Goal: Information Seeking & Learning: Learn about a topic

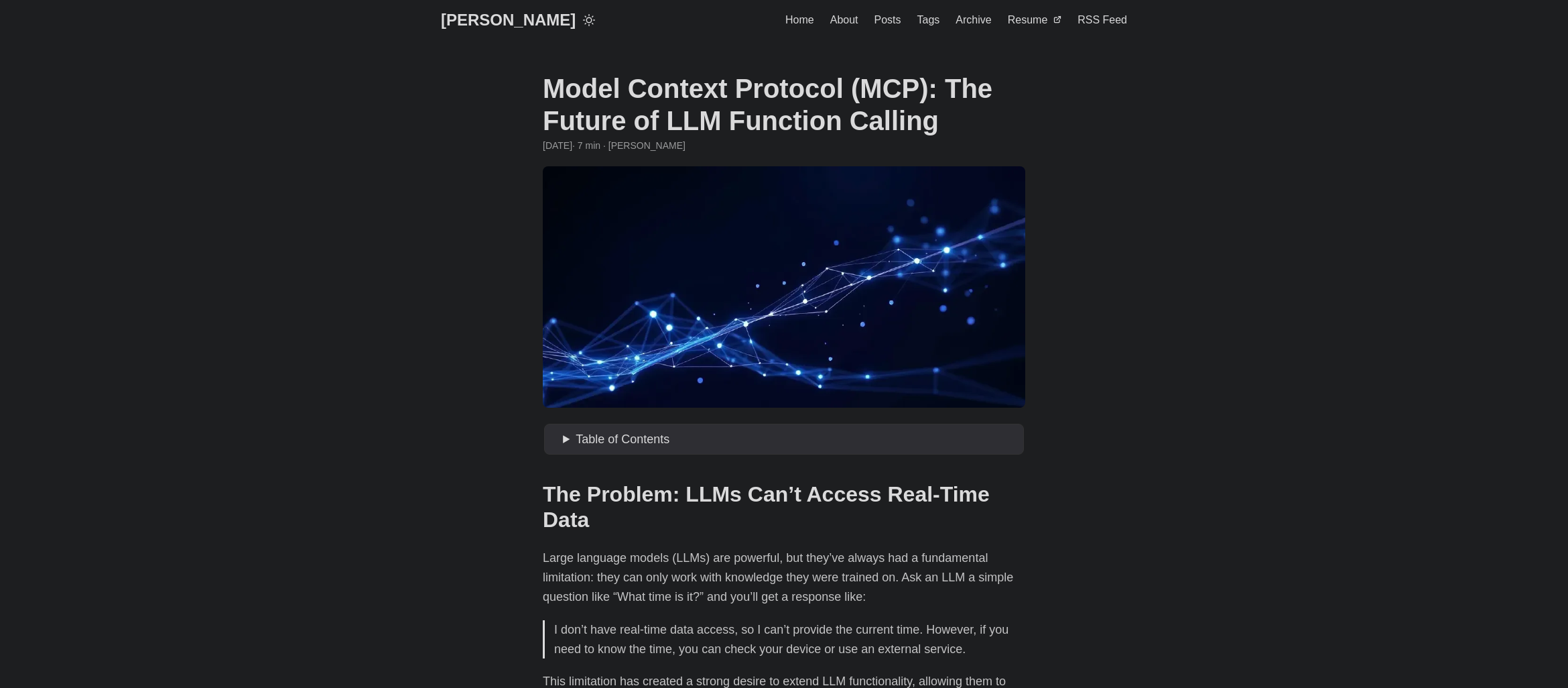
click at [463, 29] on link "[PERSON_NAME]" at bounding box center [508, 20] width 134 height 40
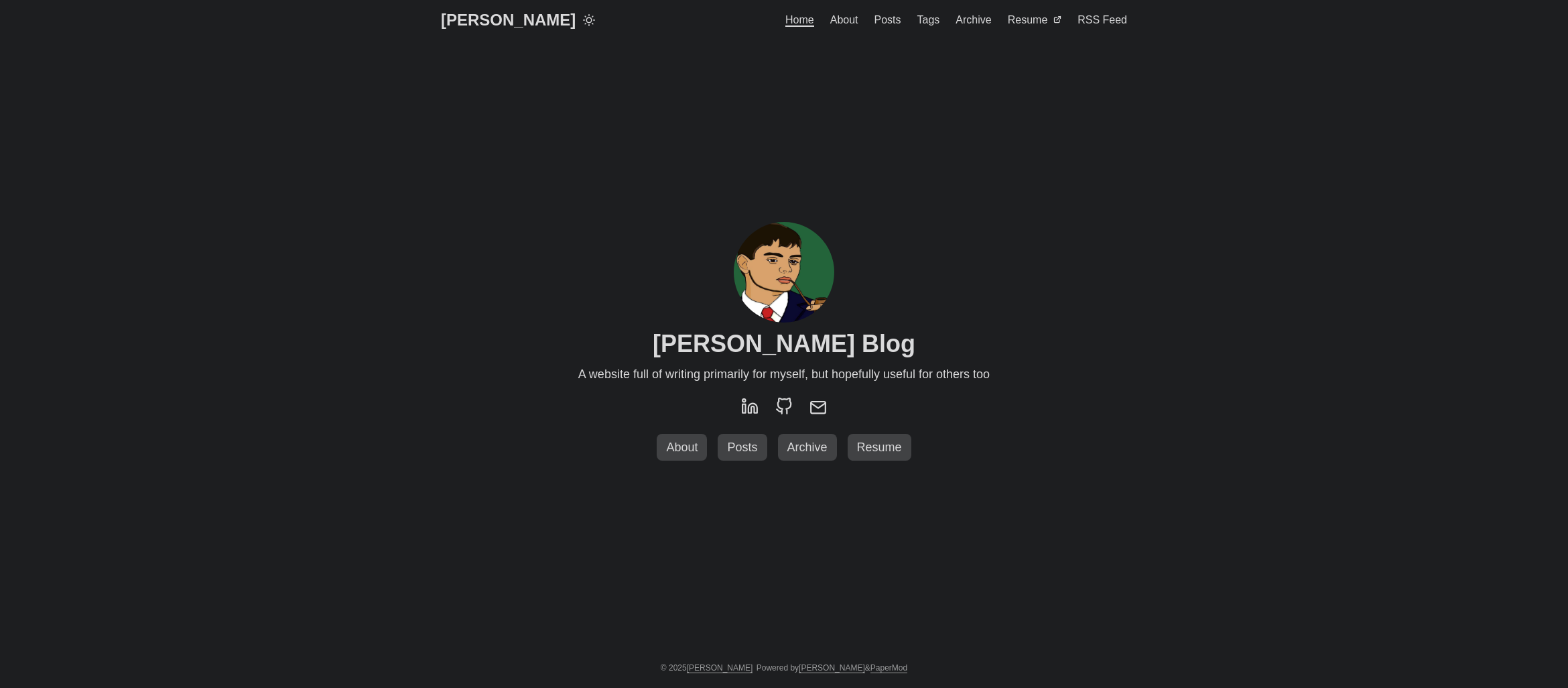
click at [901, 23] on span "Posts" at bounding box center [888, 20] width 27 height 12
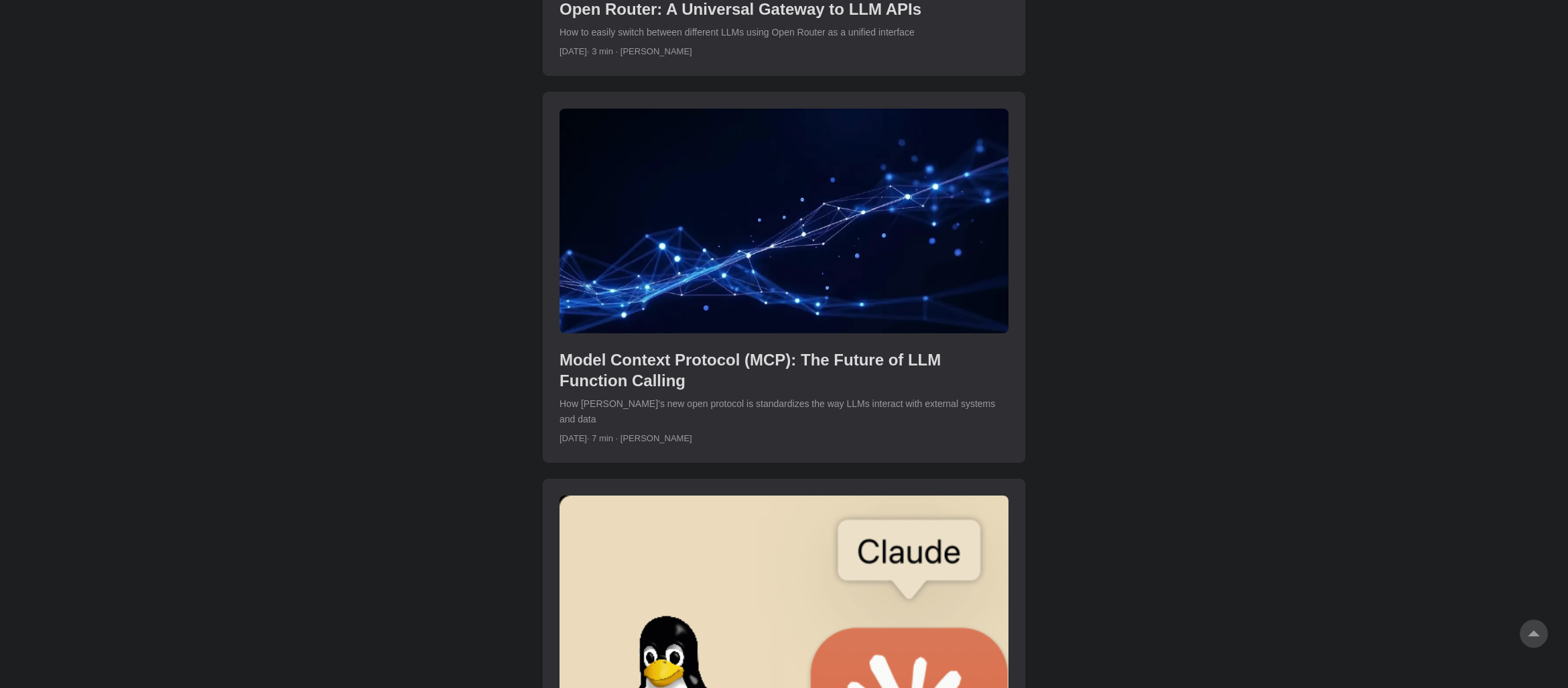
scroll to position [1944, 0]
